Goal: Task Accomplishment & Management: Use online tool/utility

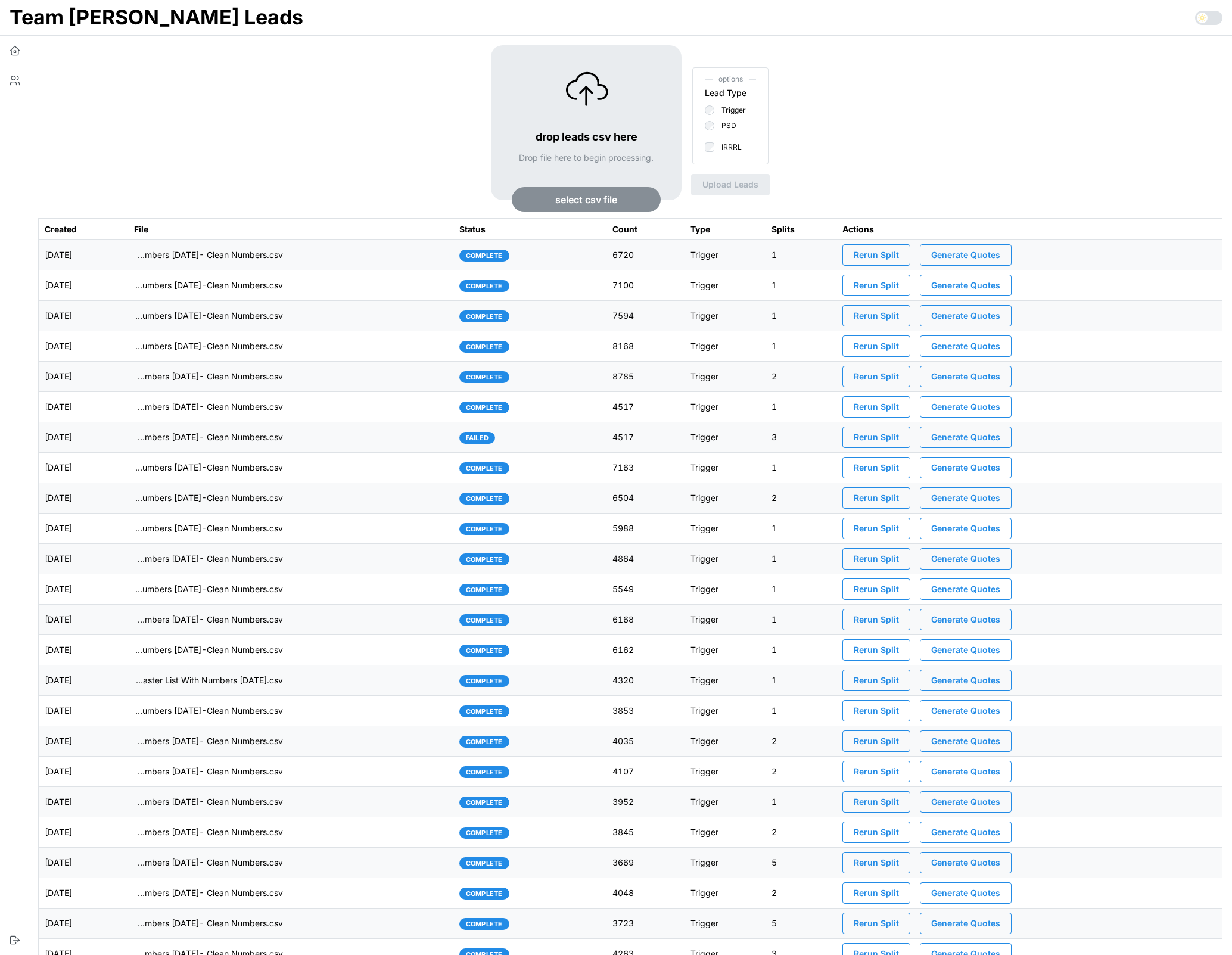
click at [311, 150] on div "drop leads csv here Drop file here to begin processing. select csv file options…" at bounding box center [630, 131] width 1185 height 172
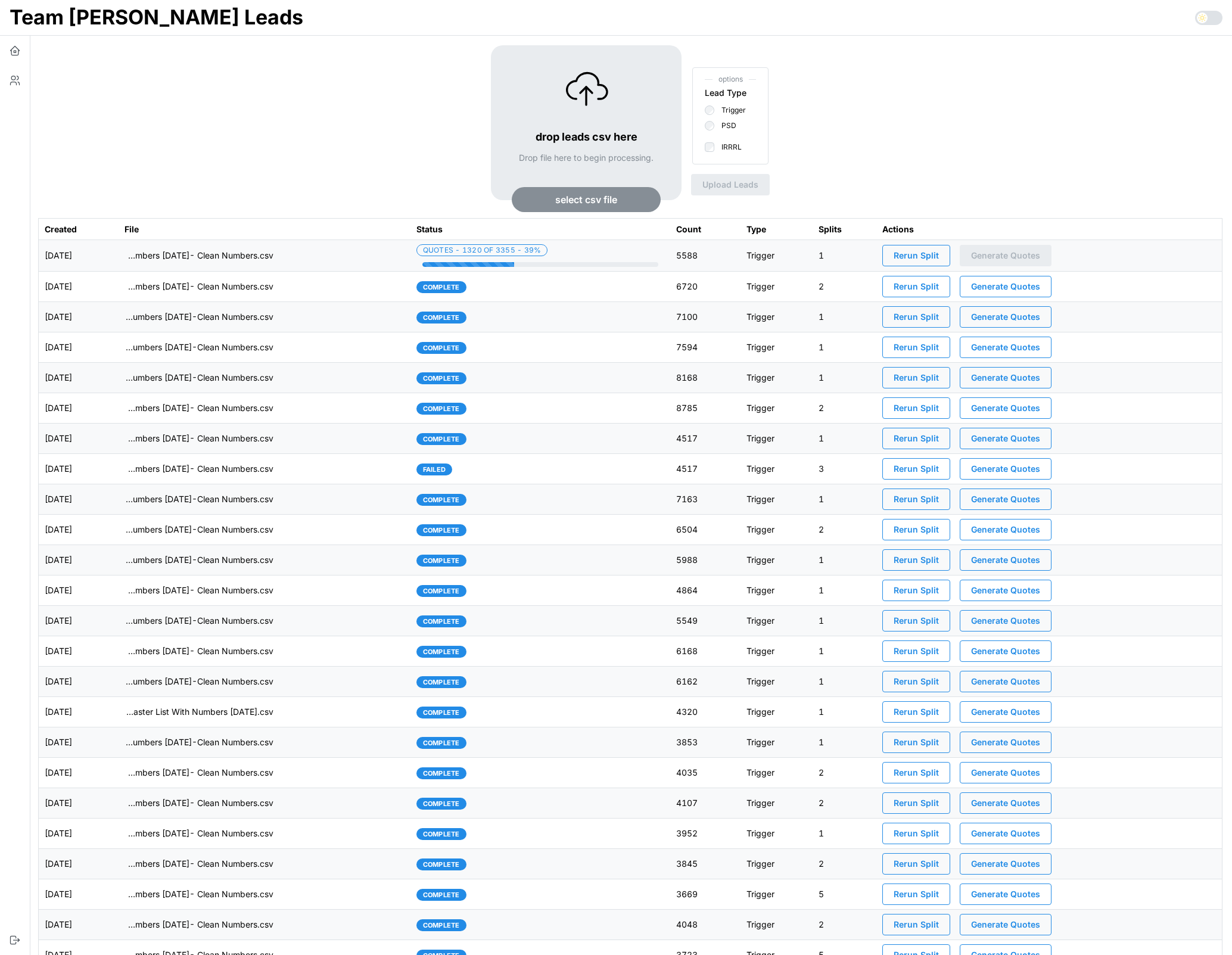
click at [336, 263] on td "imports/mike/1755267304807-TU Master List With Numbers 8-15-25- Clean Numbers.c…" at bounding box center [264, 256] width 292 height 32
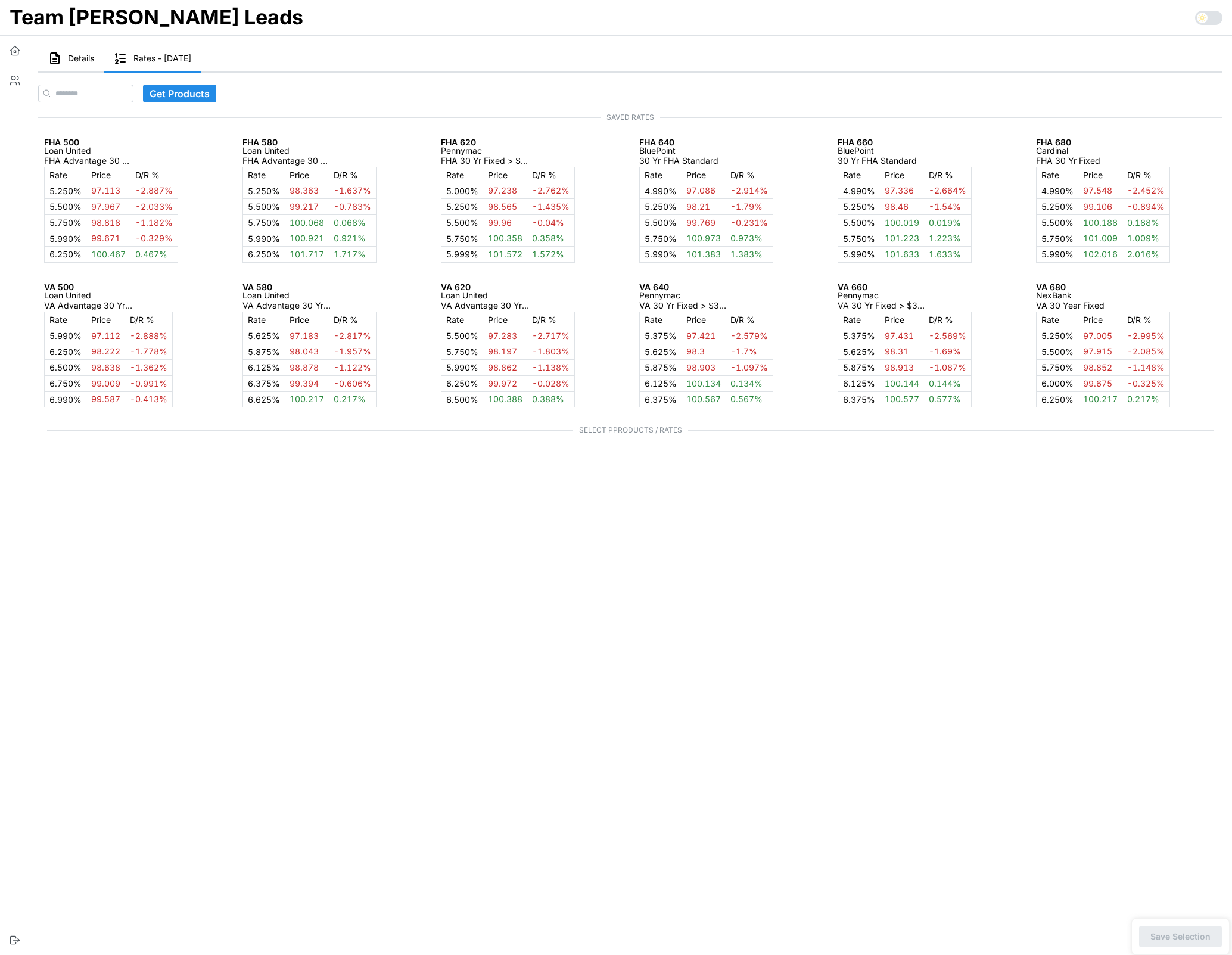
click at [314, 45] on div "Details Rates - 2025-08-15" at bounding box center [630, 59] width 1185 height 28
click at [77, 58] on span "Details" at bounding box center [81, 58] width 27 height 8
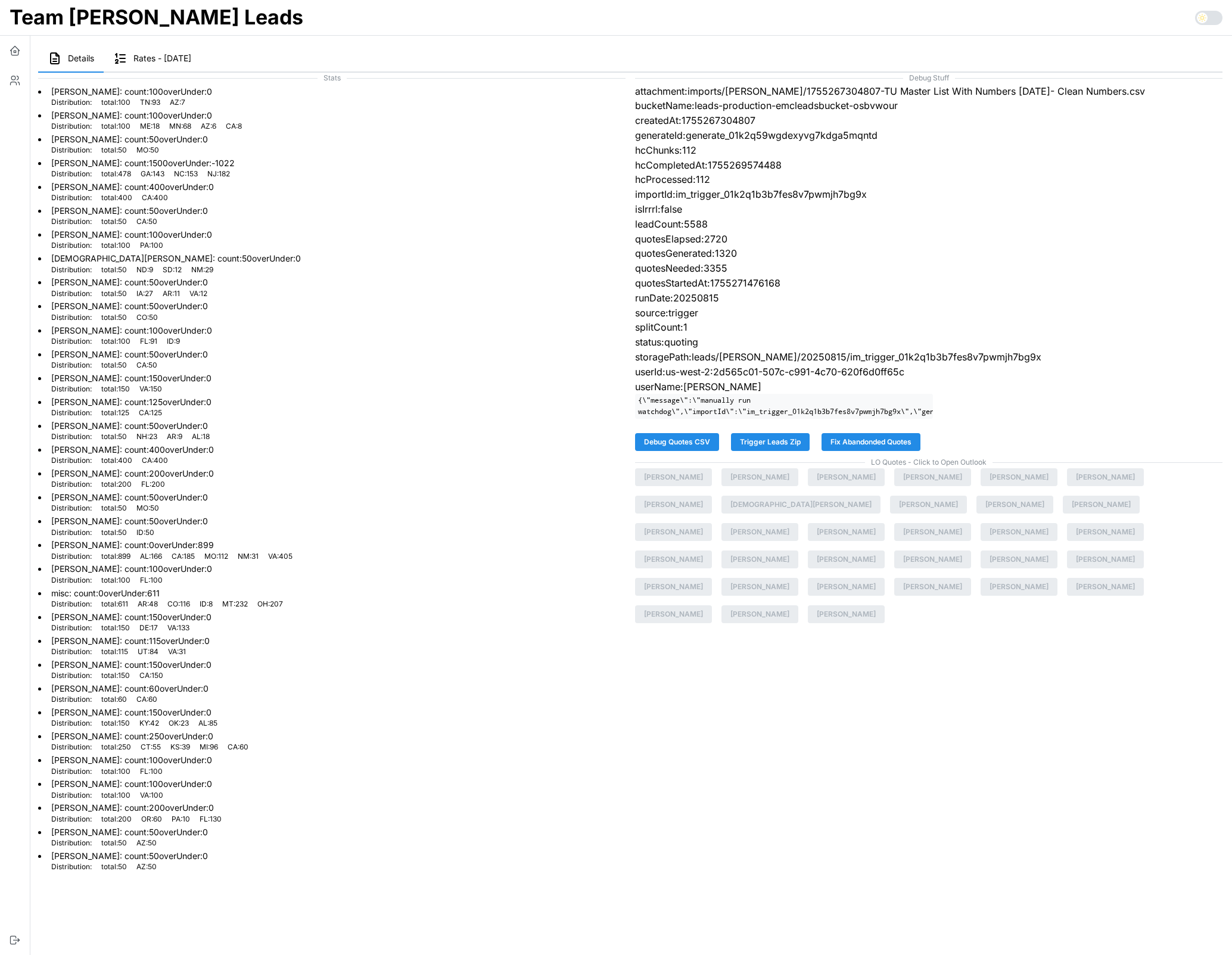
click at [741, 138] on p "generateId:generate_01k2q59wgdexyvg7kdga5mqntd" at bounding box center [929, 135] width 588 height 15
copy p "generate_01k2q59wgdexyvg7kdga5mqntd"
click at [848, 438] on span "Fix Abandonded Quotes" at bounding box center [871, 441] width 81 height 17
click at [686, 744] on div "Debug Stuff attachment:imports/mike/1755267304807-TU Master List With Numbers 8…" at bounding box center [929, 473] width 597 height 809
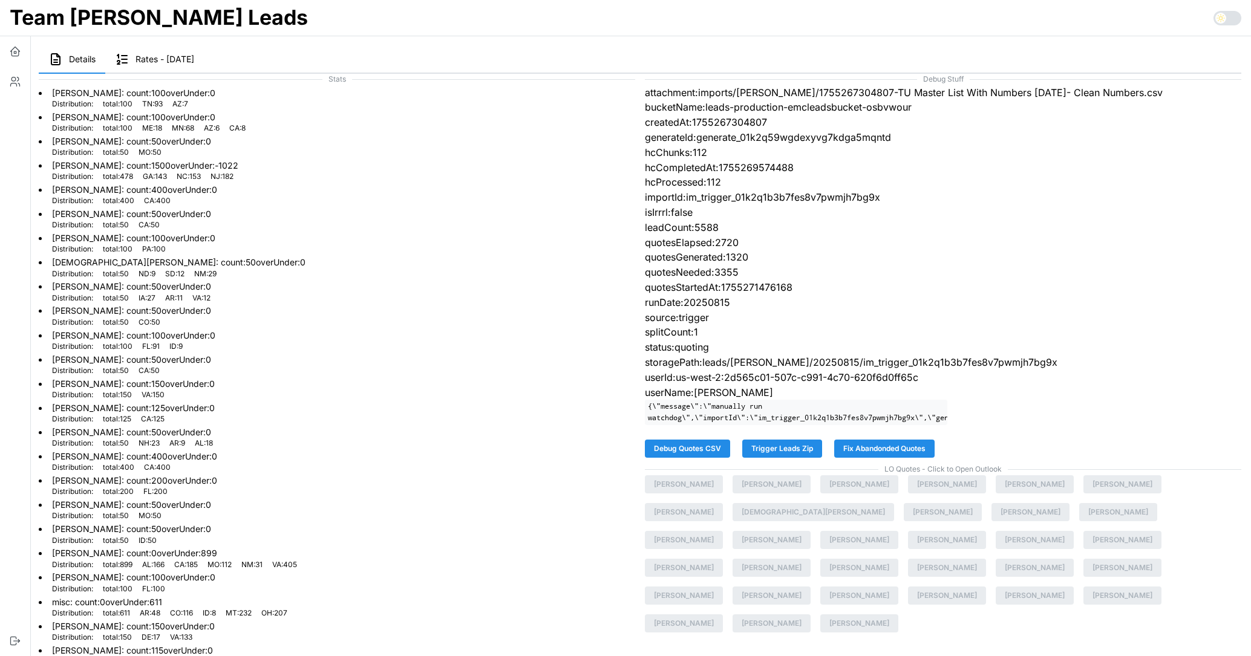
click at [1070, 388] on p "userName:mike" at bounding box center [943, 392] width 597 height 15
click at [901, 446] on span "Fix Abandonded Quotes" at bounding box center [884, 448] width 82 height 17
click at [877, 446] on span "Fix Abandonded Quotes" at bounding box center [884, 448] width 82 height 17
click at [891, 452] on span "Fix Abandonded Quotes" at bounding box center [884, 448] width 82 height 17
click at [16, 54] on icon "button" at bounding box center [15, 51] width 12 height 12
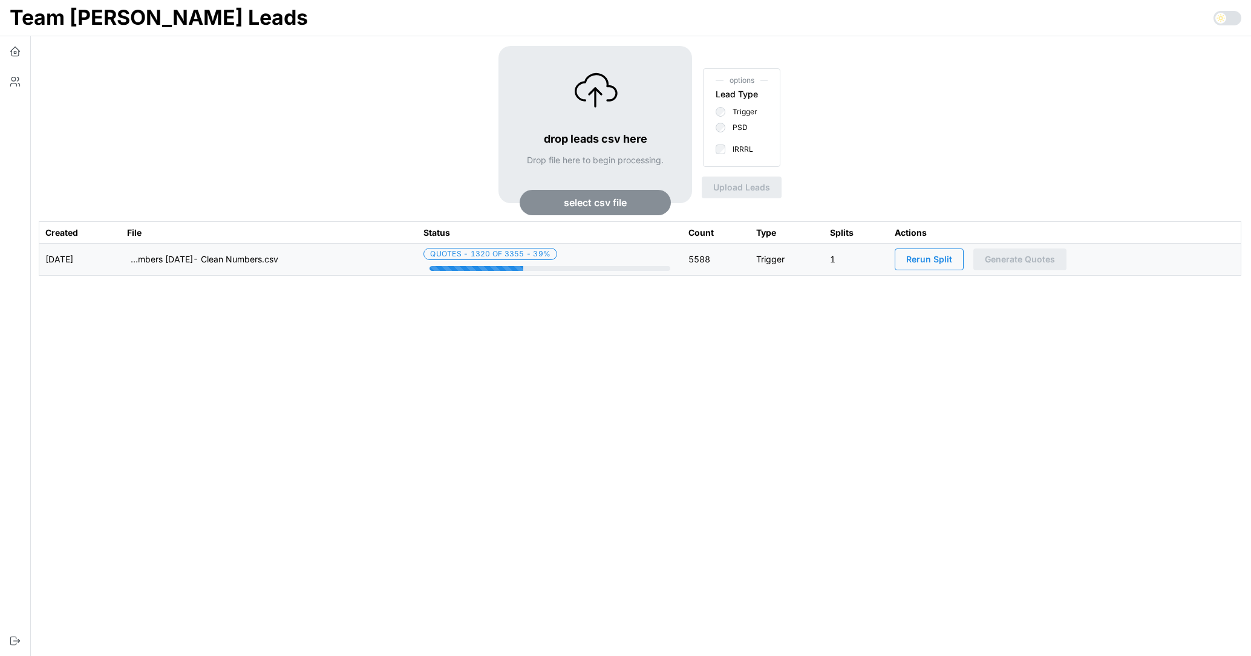
click at [242, 134] on div "drop leads csv here Drop file here to begin processing. select csv file options…" at bounding box center [640, 133] width 1203 height 175
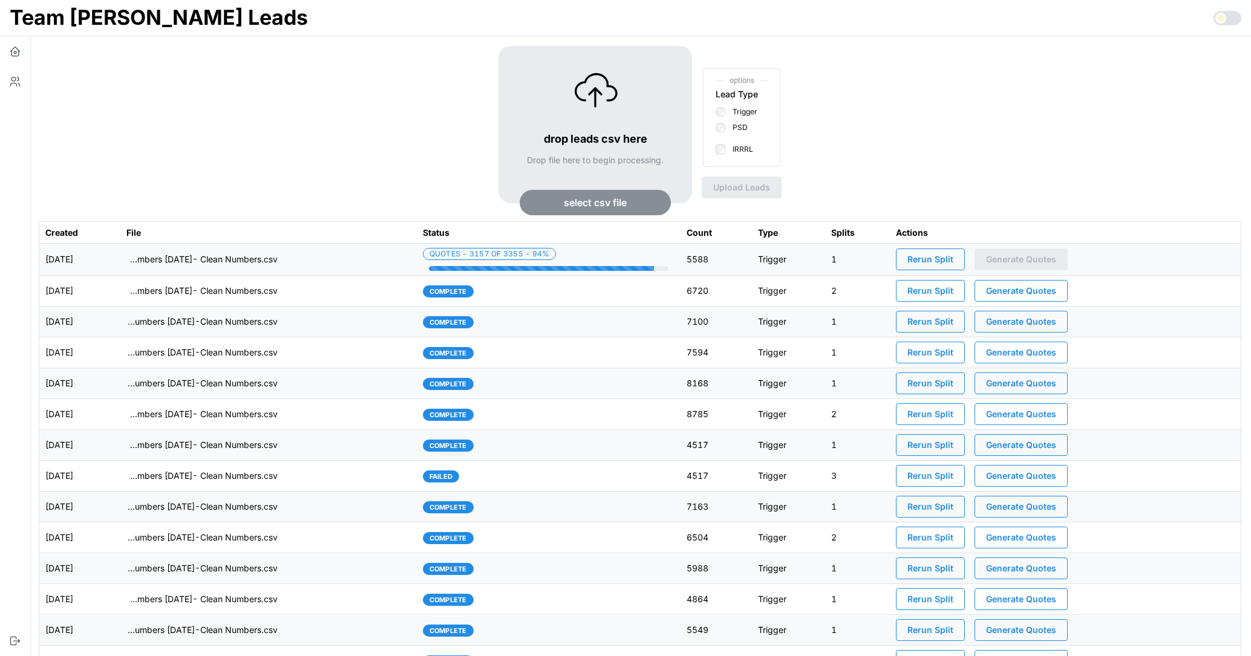
click at [201, 128] on div "drop leads csv here Drop file here to begin processing. select csv file options…" at bounding box center [640, 133] width 1203 height 175
click at [330, 267] on td "imports/[PERSON_NAME]/1755267304807-TU Master List With Numbers [DATE]- Clean N…" at bounding box center [268, 260] width 296 height 32
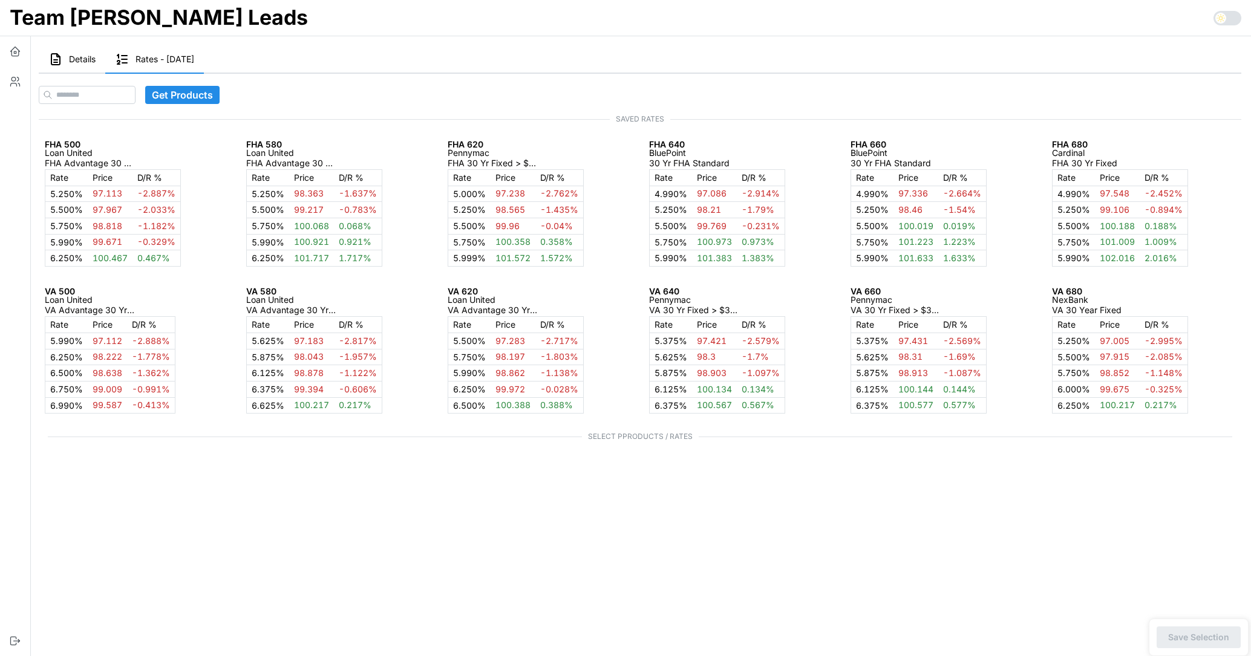
click at [59, 65] on icon "button" at bounding box center [55, 59] width 15 height 15
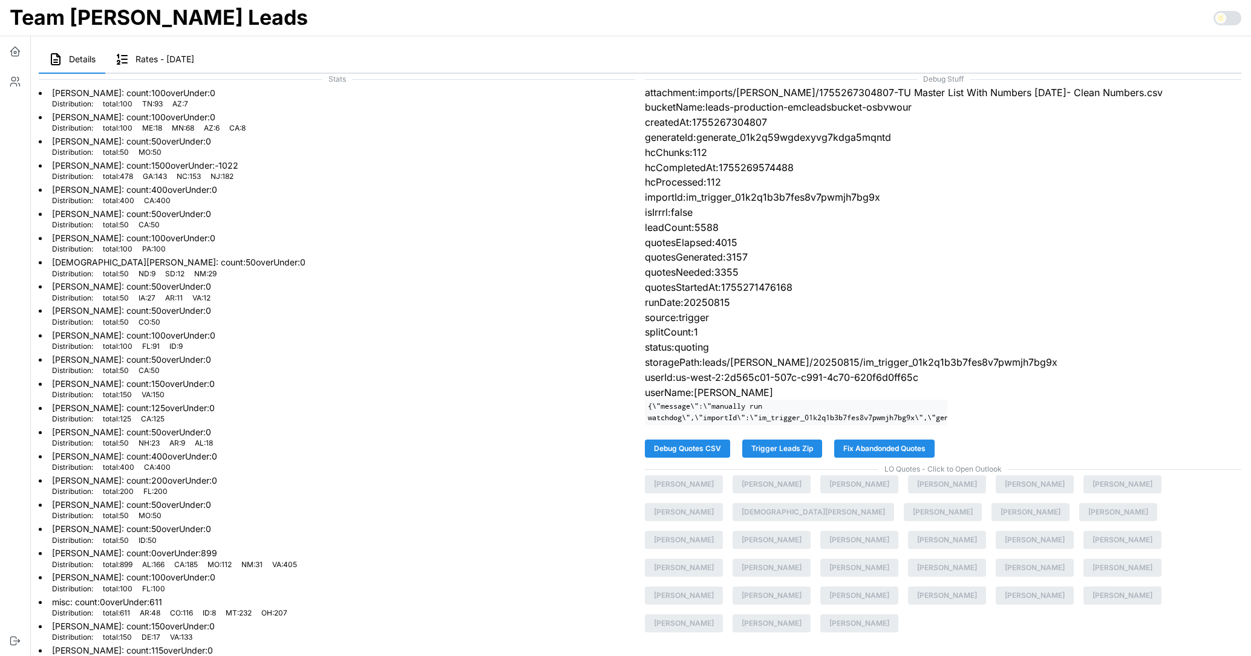
click at [915, 447] on span "Fix Abandonded Quotes" at bounding box center [884, 448] width 82 height 17
click at [887, 448] on span "Fix Abandonded Quotes" at bounding box center [884, 448] width 82 height 17
click at [872, 448] on span "Fix Abandonded Quotes" at bounding box center [884, 448] width 82 height 17
click at [880, 446] on span "Fix Abandonded Quotes" at bounding box center [884, 448] width 82 height 17
click at [896, 449] on span "Fix Abandonded Quotes" at bounding box center [884, 448] width 82 height 17
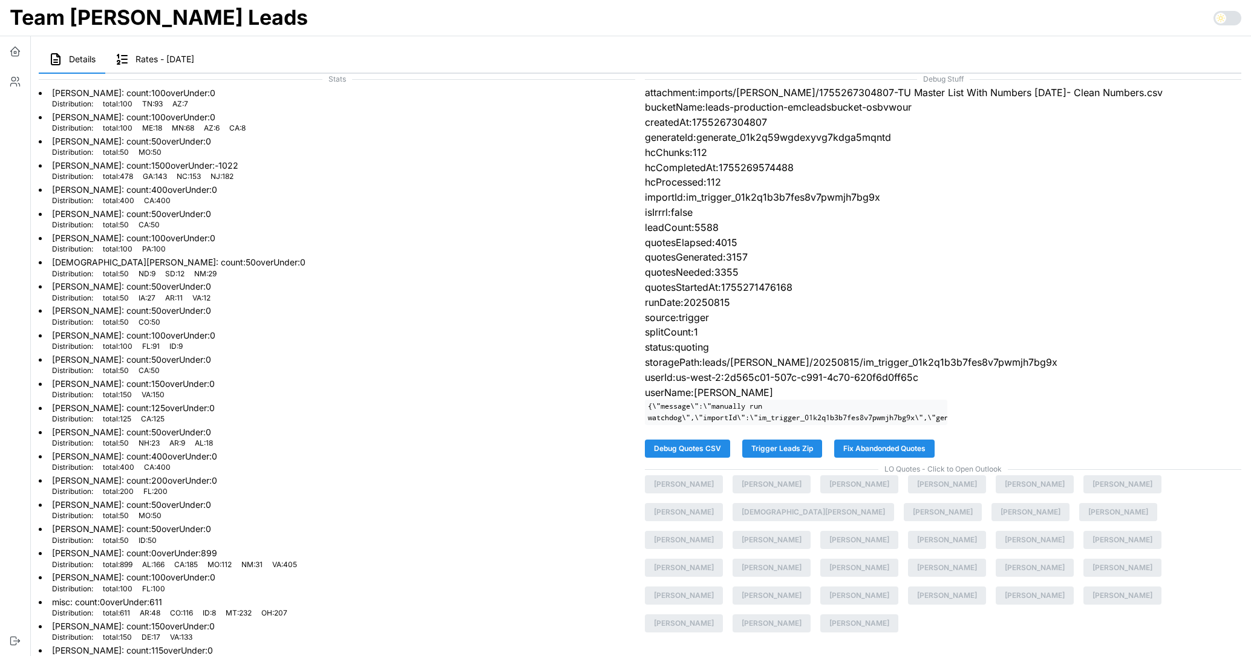
click at [906, 448] on span "Fix Abandonded Quotes" at bounding box center [884, 448] width 82 height 17
click at [905, 449] on span "Fix Abandonded Quotes" at bounding box center [884, 448] width 82 height 17
click at [881, 451] on span "Fix Abandonded Quotes" at bounding box center [884, 448] width 82 height 17
click at [897, 445] on span "Fix Abandonded Quotes" at bounding box center [884, 448] width 82 height 17
click at [921, 443] on span "Fix Abandonded Quotes" at bounding box center [884, 448] width 82 height 17
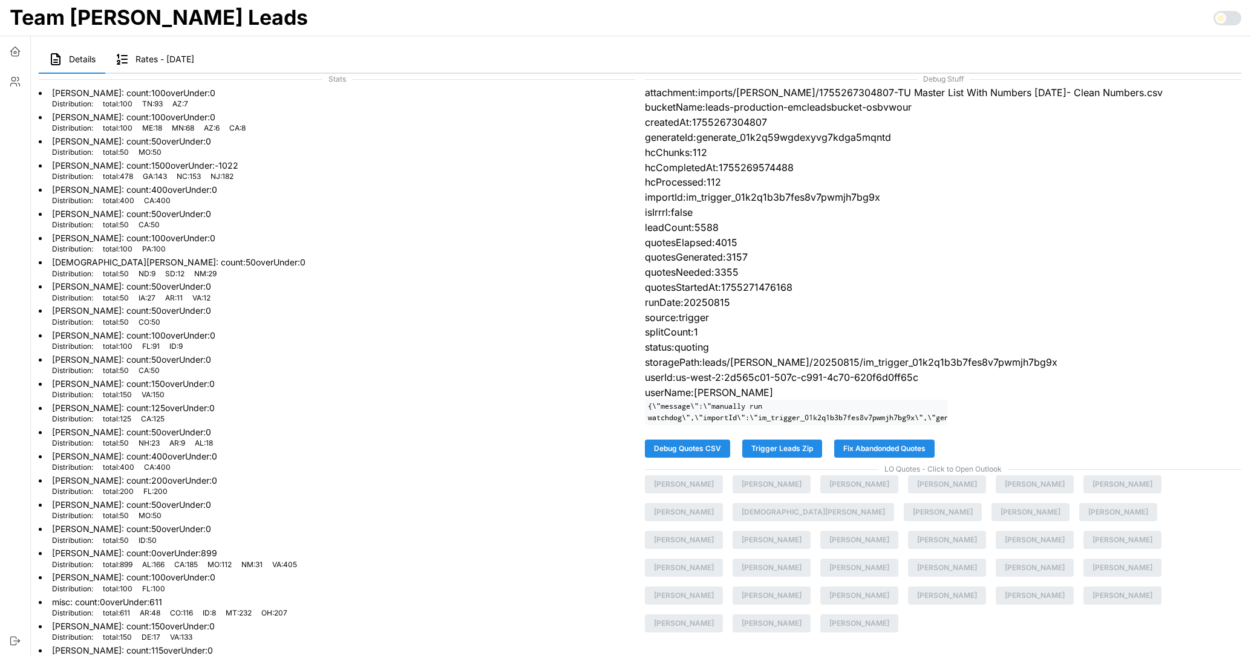
click at [884, 448] on span "Fix Abandonded Quotes" at bounding box center [884, 448] width 82 height 17
click at [878, 450] on span "Fix Abandonded Quotes" at bounding box center [884, 448] width 82 height 17
click at [906, 446] on span "Fix Abandonded Quotes" at bounding box center [884, 448] width 82 height 17
click at [877, 448] on span "Fix Abandonded Quotes" at bounding box center [884, 448] width 82 height 17
click at [852, 443] on span "Fix Abandonded Quotes" at bounding box center [884, 448] width 82 height 17
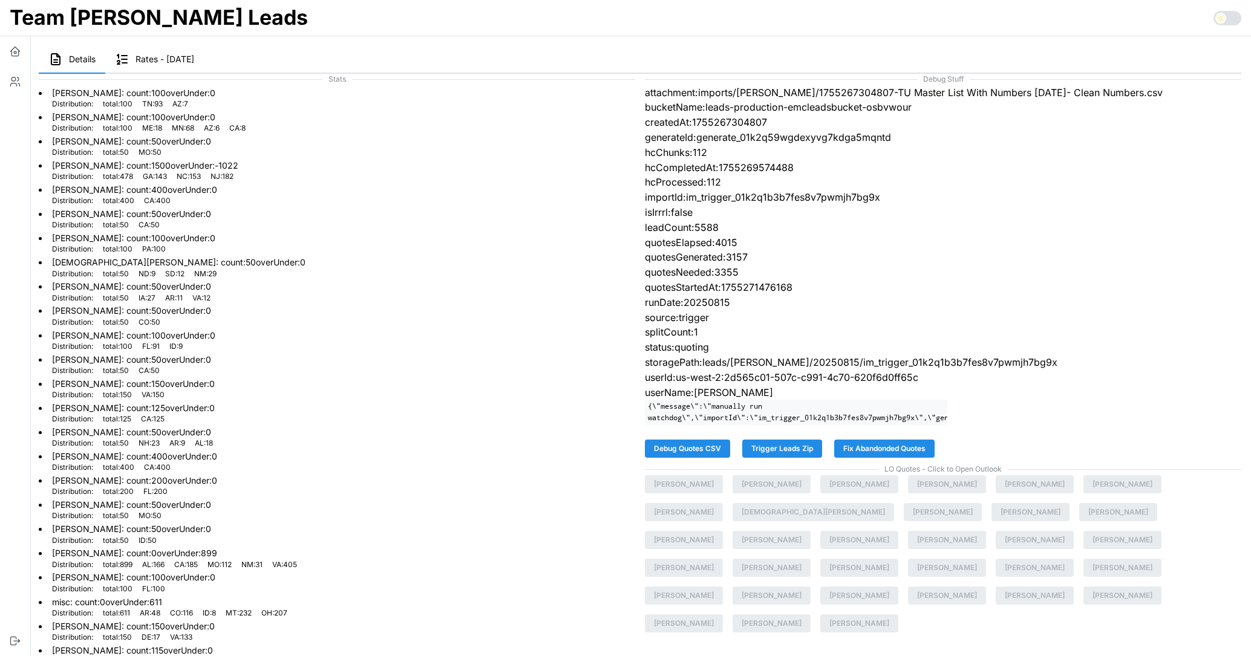
click at [1058, 437] on div "Debug Stuff attachment:imports/mike/1755267304807-TU Master List With Numbers 8…" at bounding box center [943, 480] width 606 height 822
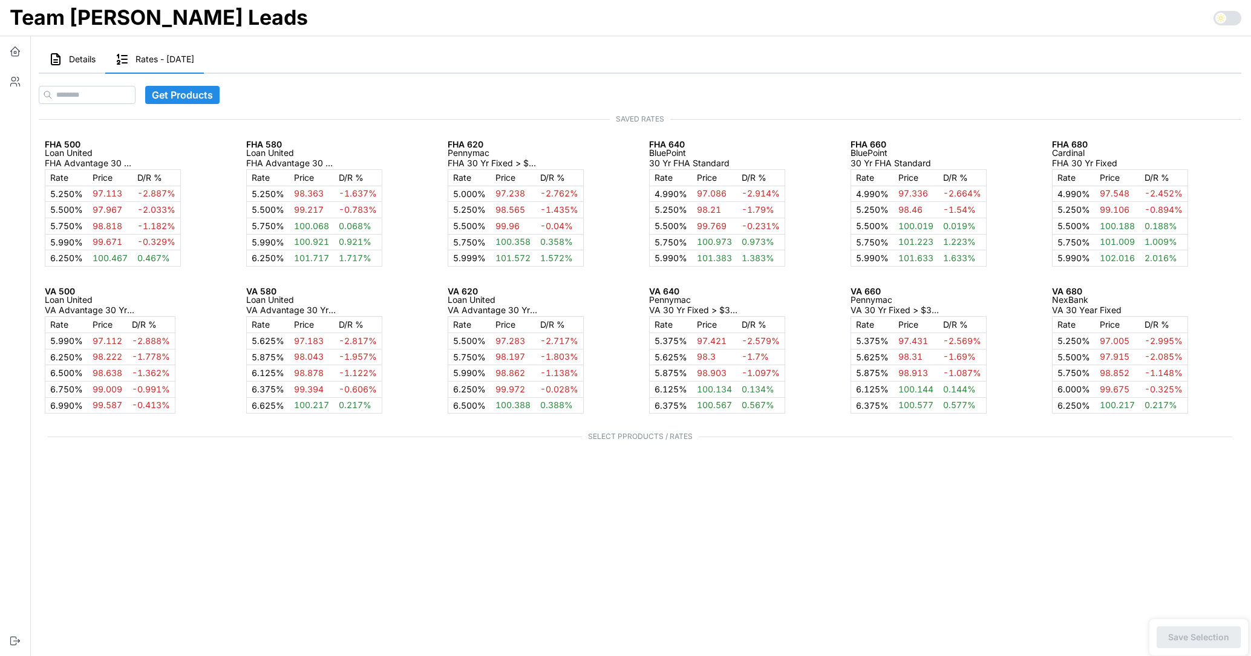
click at [68, 64] on button "Details" at bounding box center [72, 60] width 67 height 28
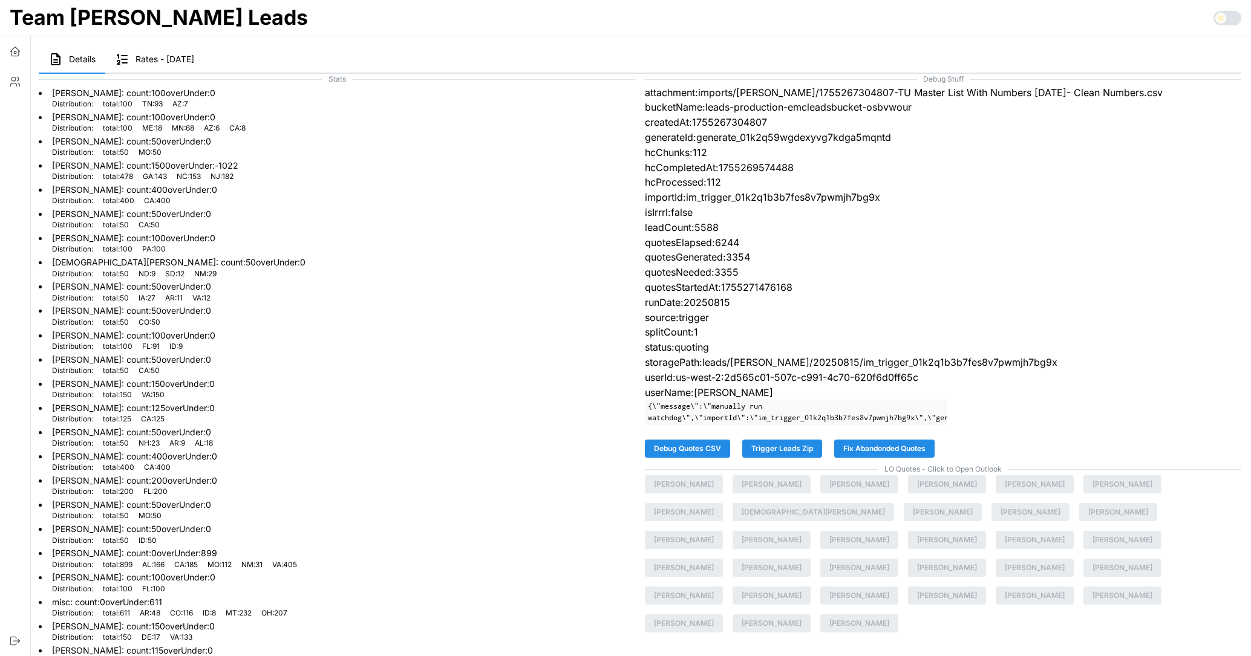
click at [882, 454] on span "Fix Abandonded Quotes" at bounding box center [884, 448] width 82 height 17
click at [526, 432] on li "Jesse Francisco : count: 50 overUnder: 0 Distribution: total : 50 NH : 23 AR : …" at bounding box center [337, 437] width 597 height 24
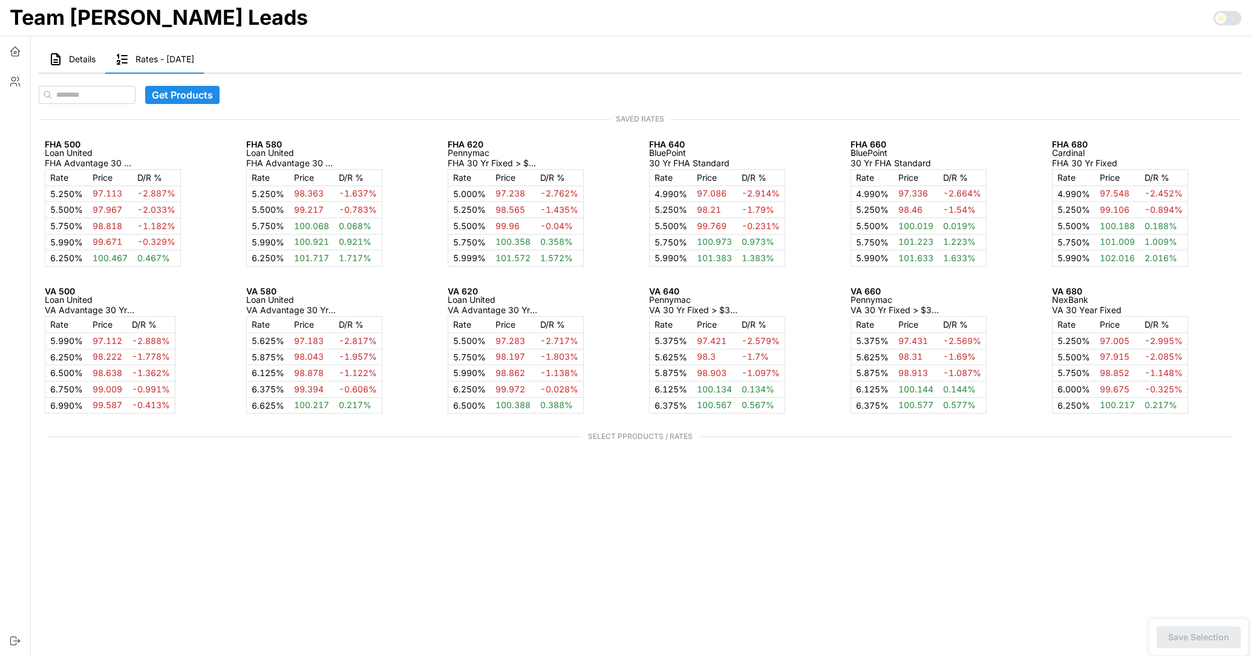
click at [454, 525] on main "Details Rates - [DATE] Stats [PERSON_NAME] : count: 100 overUnder: 0 Distributi…" at bounding box center [635, 328] width 1232 height 656
click at [79, 60] on span "Details" at bounding box center [82, 59] width 27 height 8
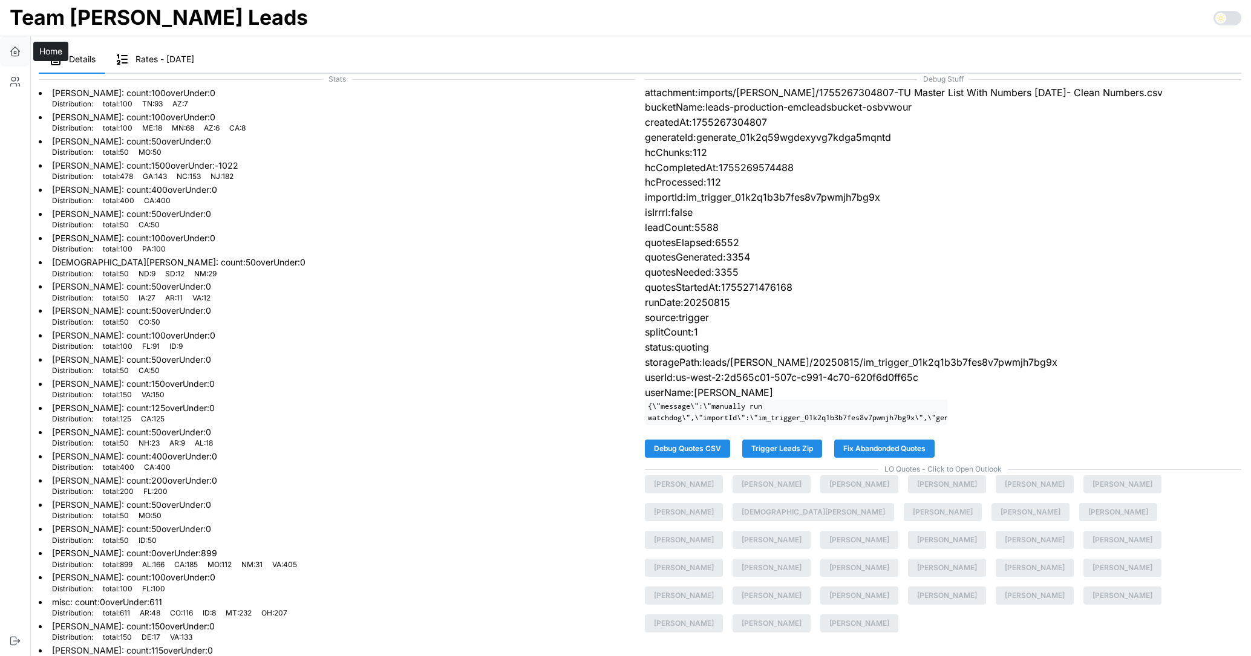
click at [19, 54] on icon "button" at bounding box center [15, 51] width 12 height 12
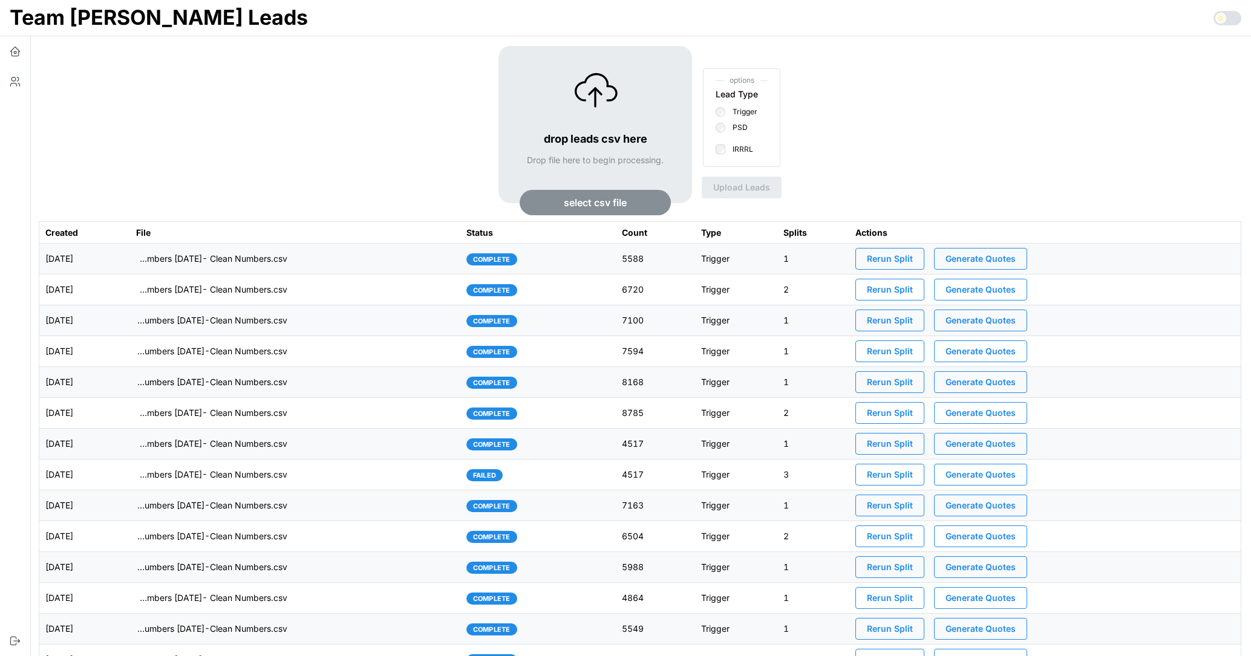
click at [885, 171] on div "drop leads csv here Drop file here to begin processing. select csv file options…" at bounding box center [640, 133] width 1203 height 175
click at [981, 184] on div "drop leads csv here Drop file here to begin processing. select csv file options…" at bounding box center [640, 133] width 1203 height 175
click at [962, 256] on span "Generate Quotes" at bounding box center [981, 259] width 70 height 21
